Goal: Use online tool/utility: Utilize a website feature to perform a specific function

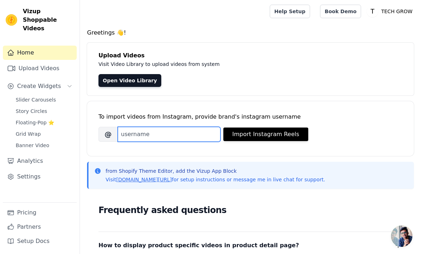
click at [165, 131] on input "Brand's Instagram Username" at bounding box center [169, 134] width 103 height 15
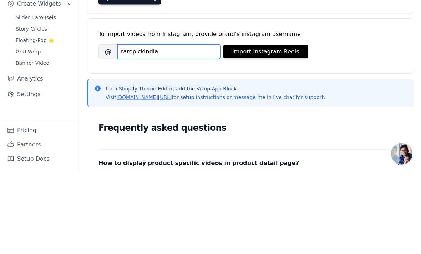
type input "rarepickindia"
click at [284, 128] on button "Import Instagram Reels" at bounding box center [265, 135] width 85 height 14
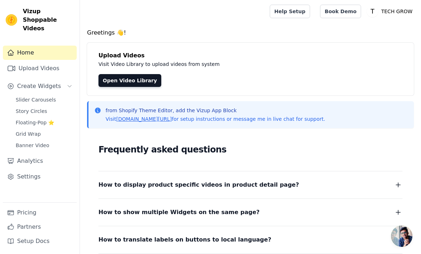
click at [142, 82] on link "Open Video Library" at bounding box center [129, 80] width 63 height 13
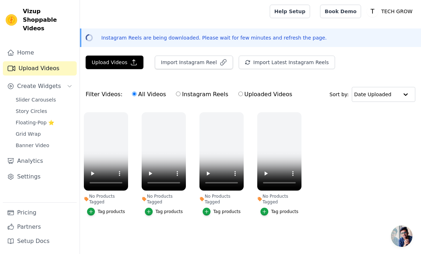
click at [182, 92] on label "Instagram Reels" at bounding box center [202, 94] width 53 height 9
click at [181, 92] on input "Instagram Reels" at bounding box center [178, 94] width 5 height 5
radio input "true"
click at [128, 61] on button "Upload Videos" at bounding box center [115, 63] width 58 height 14
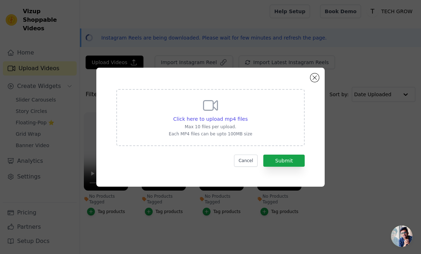
click at [314, 82] on button "Close modal" at bounding box center [314, 78] width 9 height 9
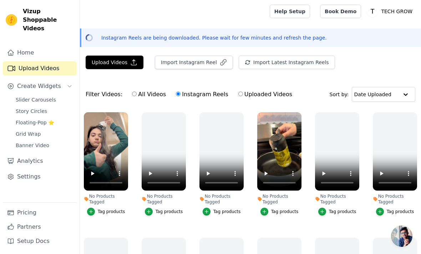
click at [213, 64] on button "Import Instagram Reel" at bounding box center [194, 63] width 78 height 14
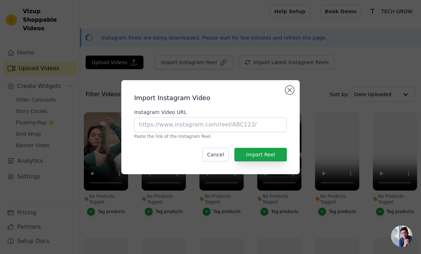
click at [294, 98] on div "Import Instagram Video Instagram Video URL Paste the link of the Instagram Reel…" at bounding box center [210, 127] width 167 height 83
click at [292, 95] on button "Close modal" at bounding box center [290, 90] width 9 height 9
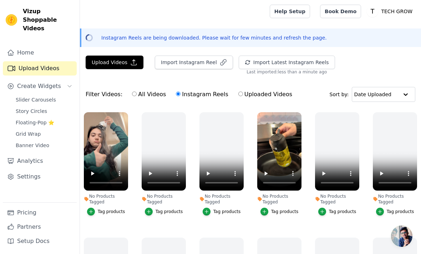
click at [91, 211] on icon "button" at bounding box center [91, 211] width 5 height 5
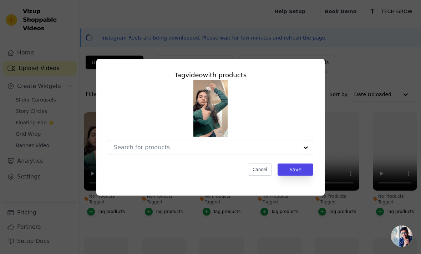
click at [353, 89] on div "Tag video with products Cancel Save" at bounding box center [210, 127] width 398 height 160
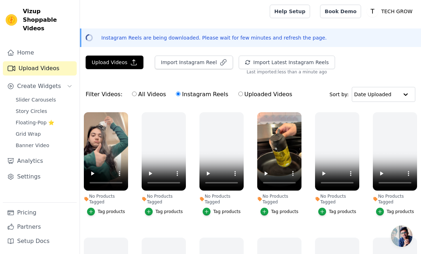
click at [116, 209] on button "Tag products" at bounding box center [106, 212] width 38 height 8
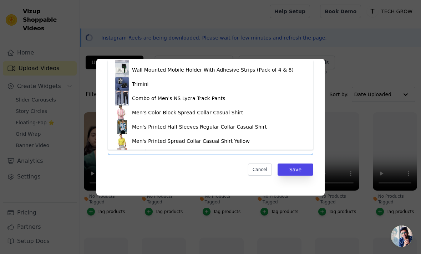
scroll to position [183, 0]
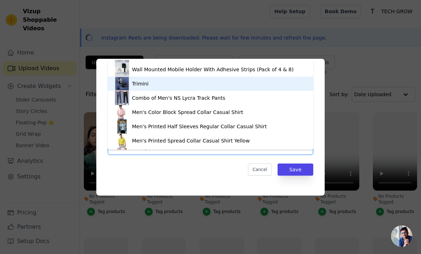
click at [276, 82] on div "Trimini" at bounding box center [210, 84] width 191 height 14
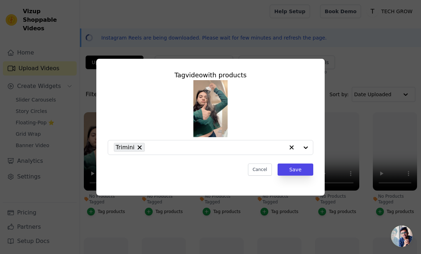
click at [297, 176] on button "Save" at bounding box center [296, 170] width 36 height 12
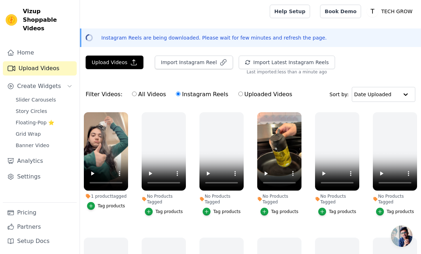
click at [286, 208] on button "Tag products" at bounding box center [280, 212] width 38 height 8
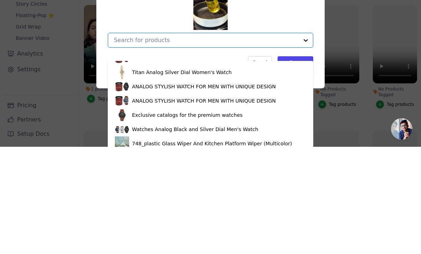
scroll to position [0, 0]
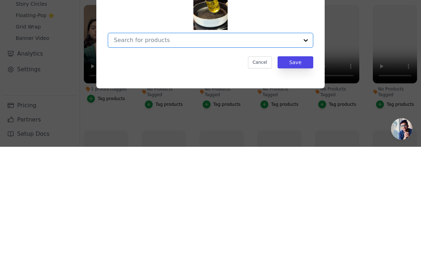
click at [309, 141] on div at bounding box center [306, 148] width 14 height 14
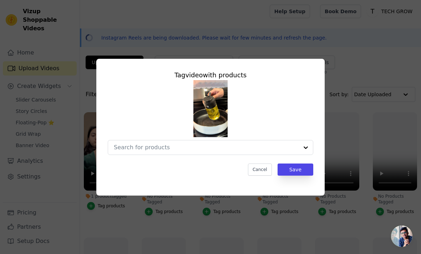
click at [263, 176] on button "Cancel" at bounding box center [260, 170] width 24 height 12
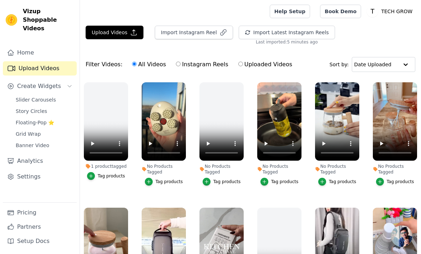
click at [349, 181] on div "Tag products" at bounding box center [342, 182] width 27 height 6
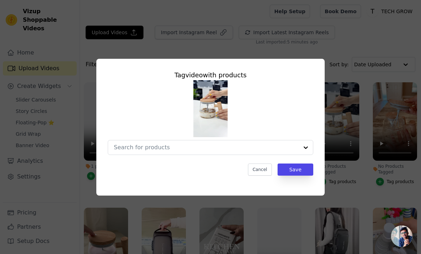
click at [259, 176] on button "Cancel" at bounding box center [260, 170] width 24 height 12
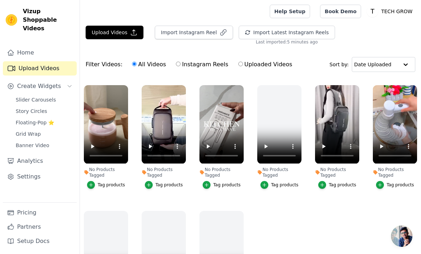
scroll to position [122, 0]
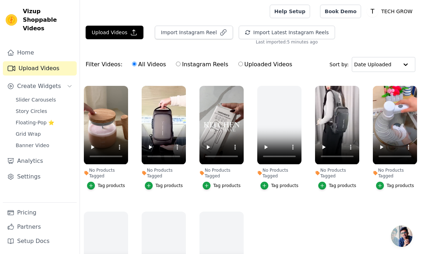
click at [71, 84] on icon "Sidebar" at bounding box center [70, 87] width 6 height 6
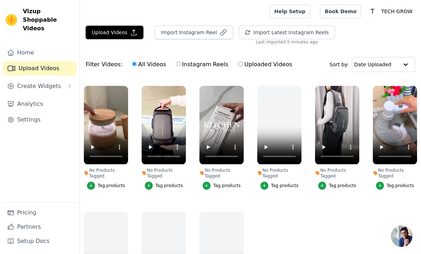
click at [53, 82] on span "Create Widgets" at bounding box center [39, 86] width 44 height 9
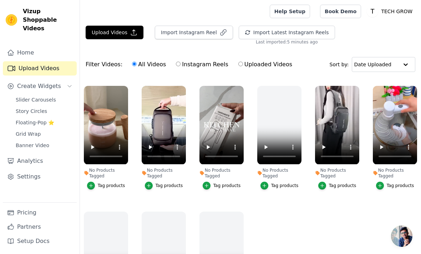
click at [52, 96] on span "Slider Carousels" at bounding box center [36, 99] width 40 height 7
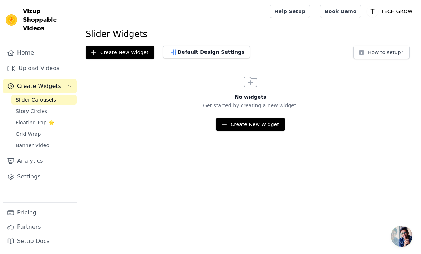
click at [267, 124] on button "Create New Widget" at bounding box center [250, 125] width 69 height 14
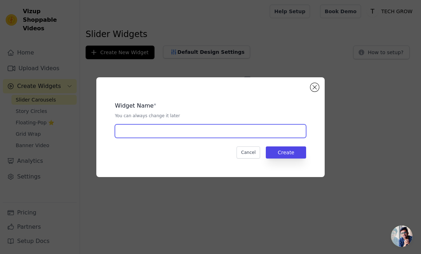
click at [270, 138] on input "text" at bounding box center [210, 132] width 191 height 14
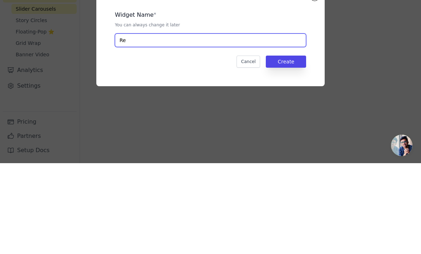
type input "R"
type input "DEMO PLOT"
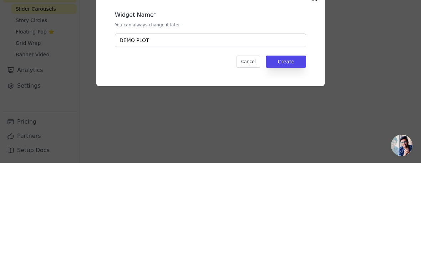
click at [295, 147] on button "Create" at bounding box center [286, 153] width 40 height 12
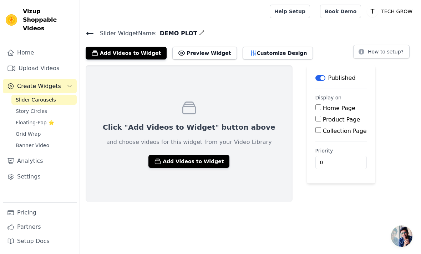
click at [315, 107] on input "Home Page" at bounding box center [318, 108] width 6 height 6
checkbox input "true"
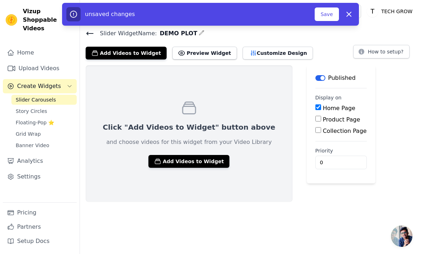
click at [202, 158] on button "Add Videos to Widget" at bounding box center [188, 161] width 81 height 13
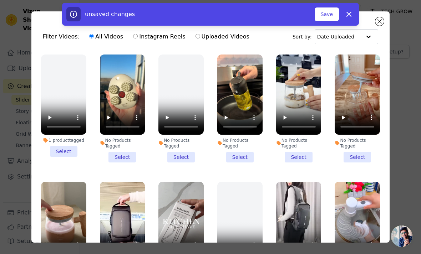
click at [71, 148] on li "1 product tagged Select" at bounding box center [63, 106] width 45 height 102
click at [0, 0] on input "1 product tagged Select" at bounding box center [0, 0] width 0 height 0
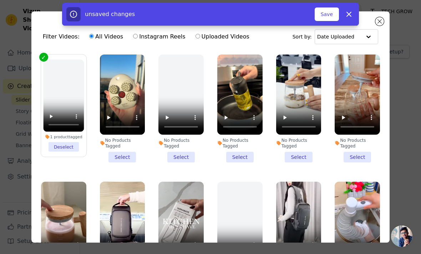
click at [77, 143] on li "1 product tagged Deselect" at bounding box center [63, 106] width 41 height 92
click at [0, 0] on input "1 product tagged Deselect" at bounding box center [0, 0] width 0 height 0
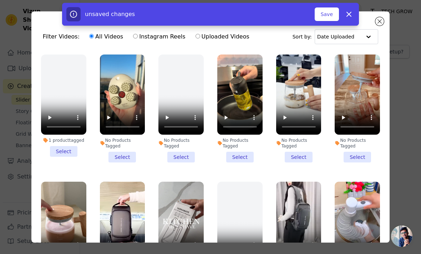
click at [128, 155] on li "No Products Tagged Select" at bounding box center [122, 109] width 45 height 108
click at [0, 0] on input "No Products Tagged Select" at bounding box center [0, 0] width 0 height 0
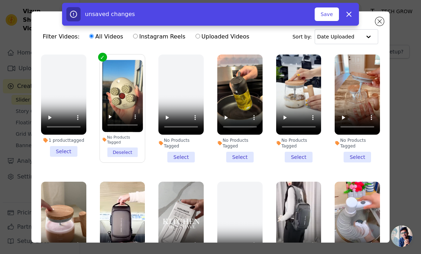
click at [241, 156] on li "No Products Tagged Select" at bounding box center [239, 109] width 45 height 108
click at [0, 0] on input "No Products Tagged Select" at bounding box center [0, 0] width 0 height 0
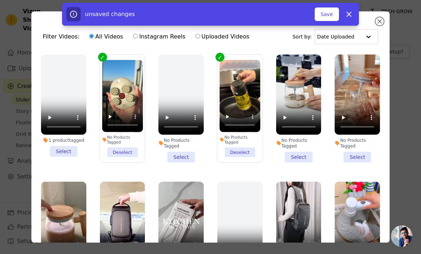
click at [302, 156] on li "No Products Tagged Select" at bounding box center [298, 109] width 45 height 108
click at [0, 0] on input "No Products Tagged Select" at bounding box center [0, 0] width 0 height 0
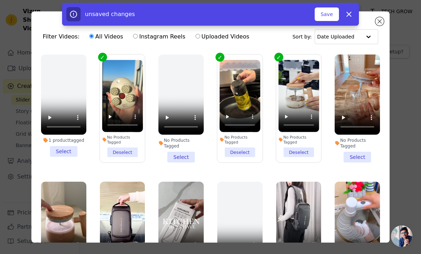
click at [362, 156] on li "No Products Tagged Select" at bounding box center [357, 109] width 45 height 108
click at [0, 0] on input "No Products Tagged Select" at bounding box center [0, 0] width 0 height 0
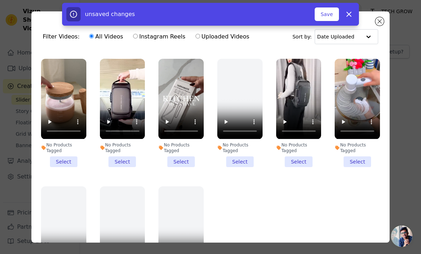
scroll to position [122, 0]
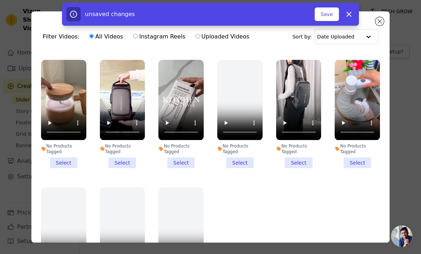
click at [126, 163] on li "No Products Tagged Select" at bounding box center [122, 114] width 45 height 108
click at [0, 0] on input "No Products Tagged Select" at bounding box center [0, 0] width 0 height 0
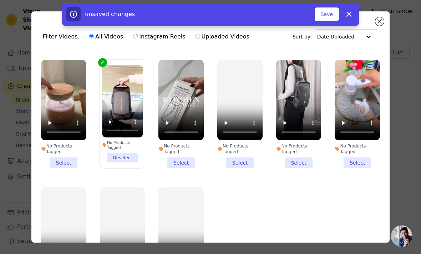
click at [67, 165] on li "No Products Tagged Select" at bounding box center [63, 114] width 45 height 108
click at [0, 0] on input "No Products Tagged Select" at bounding box center [0, 0] width 0 height 0
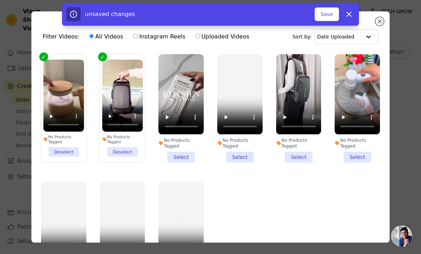
scroll to position [127, 0]
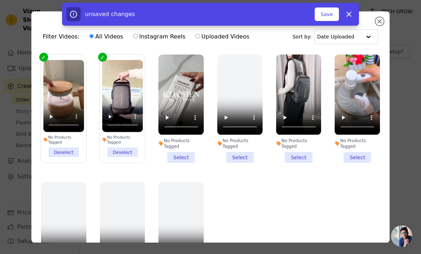
click at [185, 155] on li "No Products Tagged Select" at bounding box center [180, 109] width 45 height 108
click at [0, 0] on input "No Products Tagged Select" at bounding box center [0, 0] width 0 height 0
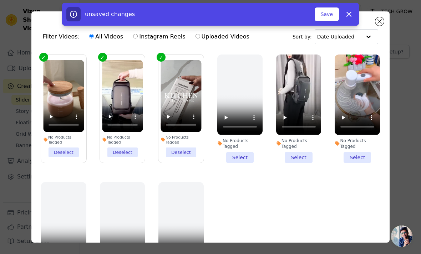
click at [298, 155] on li "No Products Tagged Select" at bounding box center [298, 109] width 45 height 108
click at [0, 0] on input "No Products Tagged Select" at bounding box center [0, 0] width 0 height 0
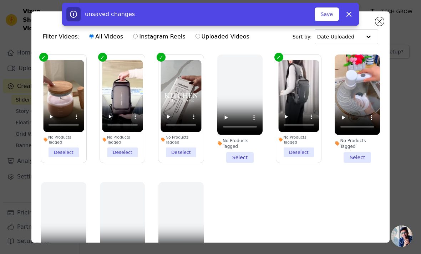
click at [362, 154] on li "No Products Tagged Select" at bounding box center [357, 109] width 45 height 108
click at [0, 0] on input "No Products Tagged Select" at bounding box center [0, 0] width 0 height 0
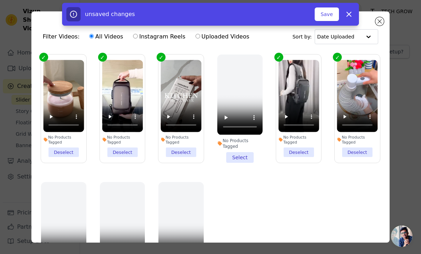
scroll to position [0, 0]
click at [327, 12] on button "Save" at bounding box center [327, 14] width 24 height 14
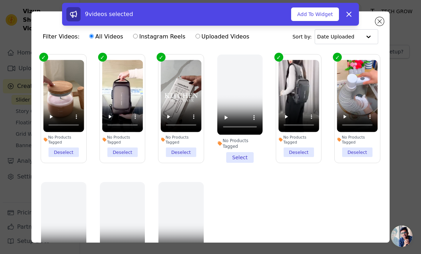
click at [317, 13] on button "Add To Widget" at bounding box center [315, 14] width 48 height 14
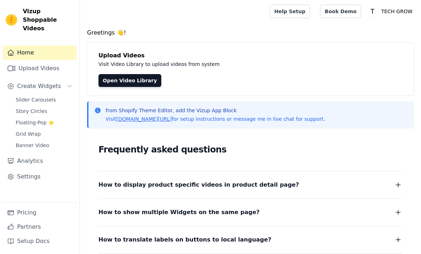
click at [61, 79] on button "Create Widgets" at bounding box center [40, 86] width 74 height 14
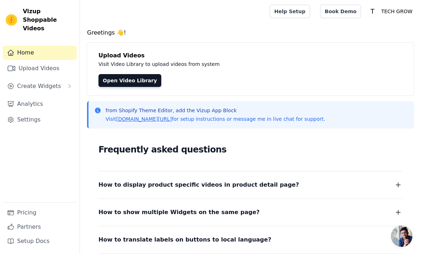
click at [62, 79] on button "Create Widgets" at bounding box center [40, 86] width 74 height 14
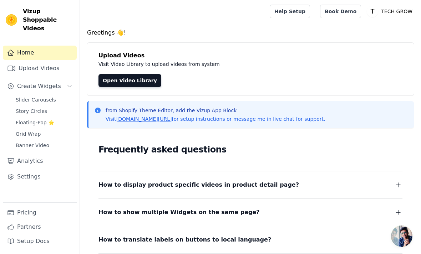
click at [60, 95] on link "Slider Carousels" at bounding box center [43, 100] width 65 height 10
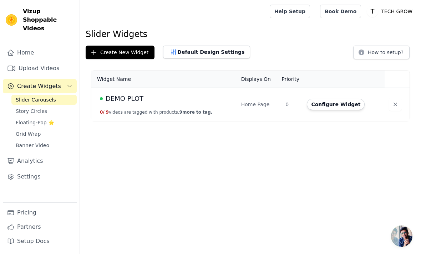
click at [346, 105] on button "Configure Widget" at bounding box center [336, 104] width 58 height 11
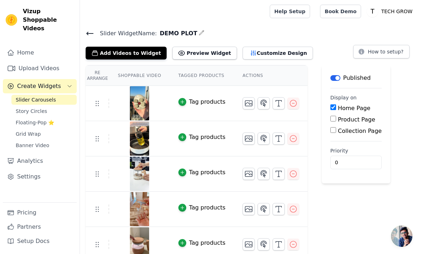
click at [143, 51] on button "Add Videos to Widget" at bounding box center [126, 53] width 81 height 13
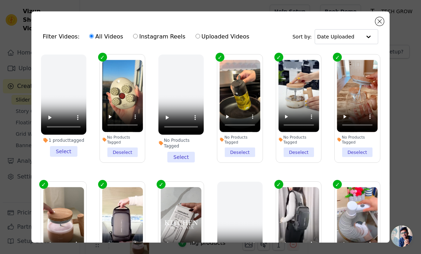
click at [382, 21] on button "Close modal" at bounding box center [379, 21] width 9 height 9
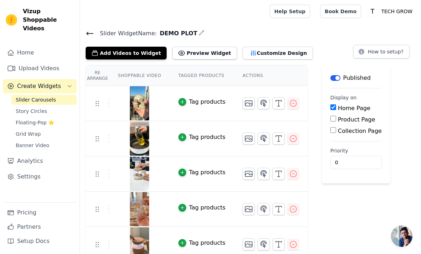
click at [405, 236] on span "Open chat" at bounding box center [401, 236] width 21 height 21
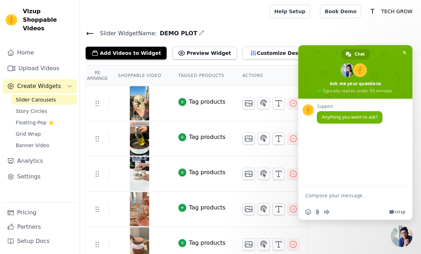
click at [407, 49] on span "Close chat" at bounding box center [404, 52] width 7 height 7
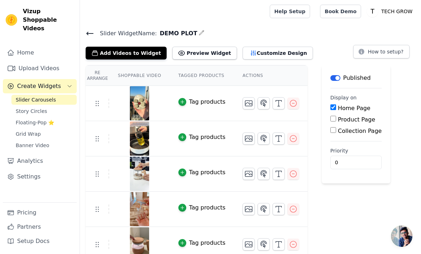
click at [57, 106] on link "Story Circles" at bounding box center [43, 111] width 65 height 10
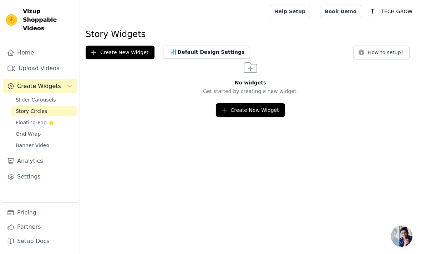
click at [49, 95] on link "Slider Carousels" at bounding box center [43, 100] width 65 height 10
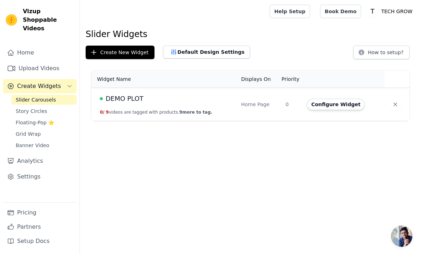
click at [231, 54] on button "Default Design Settings" at bounding box center [206, 52] width 87 height 13
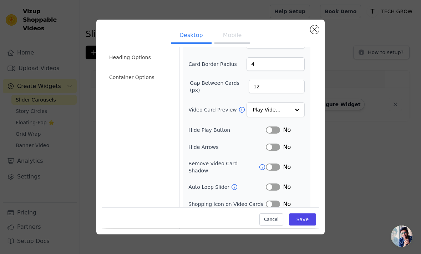
scroll to position [58, 0]
click at [317, 28] on button "Close modal" at bounding box center [314, 29] width 9 height 9
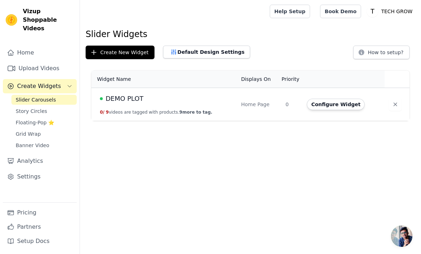
click at [330, 105] on button "Configure Widget" at bounding box center [336, 104] width 58 height 11
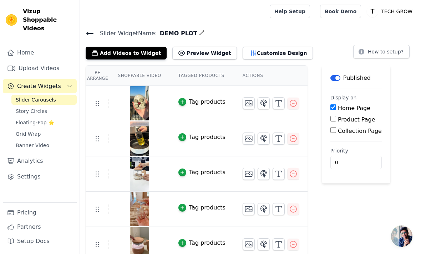
click at [259, 50] on button "Customize Design" at bounding box center [278, 53] width 70 height 13
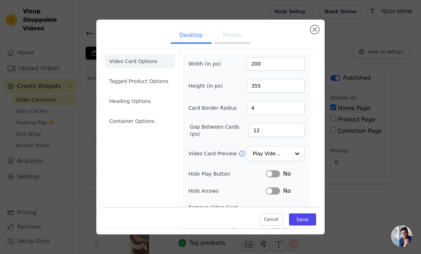
click at [237, 37] on button "Mobile" at bounding box center [232, 36] width 36 height 16
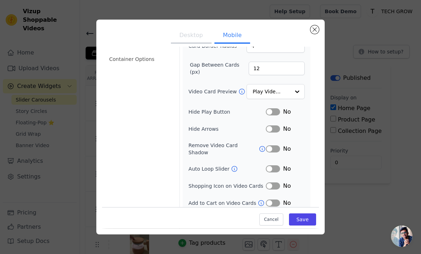
scroll to position [61, 0]
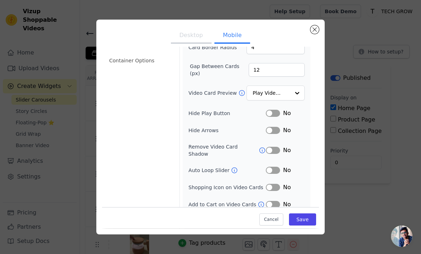
click at [308, 226] on button "Save" at bounding box center [302, 220] width 27 height 12
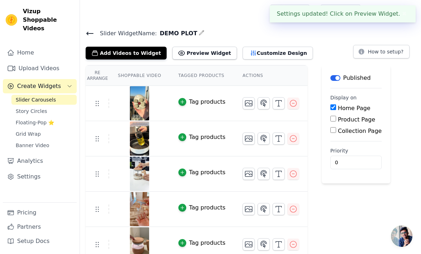
click at [367, 9] on div "Settings updated! Click on Preview Widget. ✖" at bounding box center [343, 13] width 146 height 17
click at [351, 17] on div "Settings updated! Click on Preview Widget. ✖" at bounding box center [343, 13] width 146 height 17
click at [381, 15] on div "Settings updated! Click on Preview Widget. ✖" at bounding box center [343, 13] width 146 height 17
click at [338, 11] on div "Settings updated! Click on Preview Widget. ✖" at bounding box center [343, 13] width 146 height 17
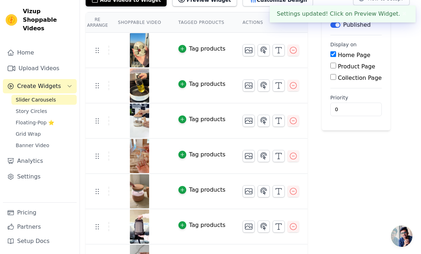
scroll to position [0, 0]
